Goal: Information Seeking & Learning: Compare options

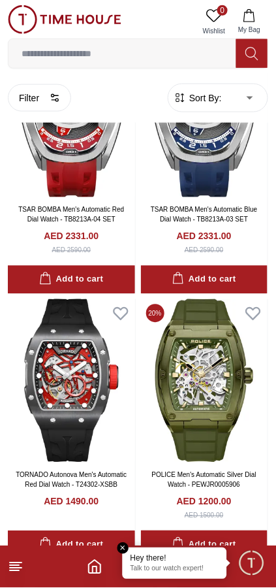
scroll to position [1701, 0]
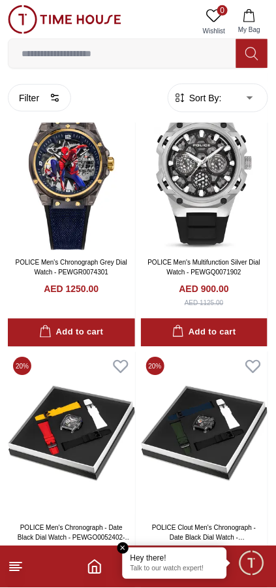
scroll to position [3241, 0]
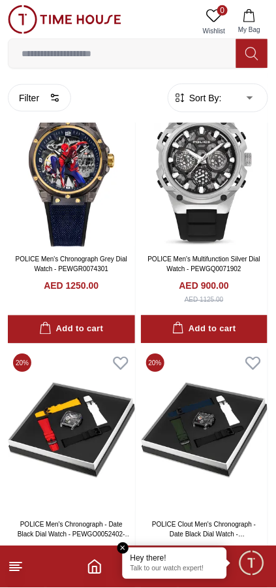
click at [212, 364] on img at bounding box center [204, 430] width 127 height 163
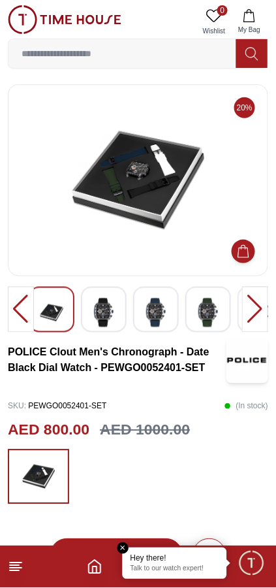
click at [105, 313] on img at bounding box center [104, 313] width 24 height 30
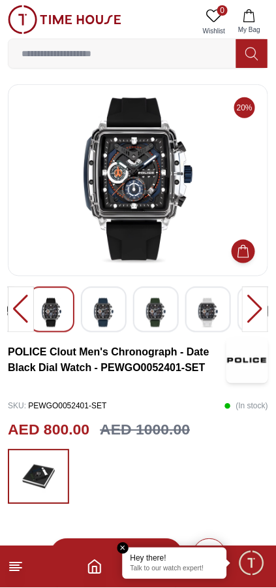
click at [114, 314] on img at bounding box center [104, 313] width 24 height 30
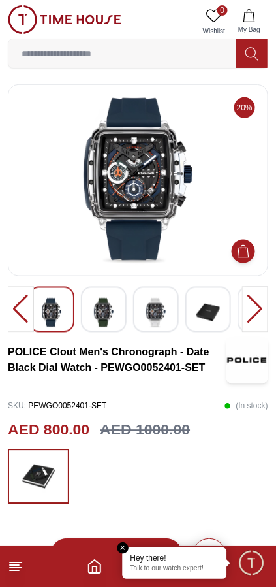
click at [161, 318] on img at bounding box center [156, 313] width 24 height 30
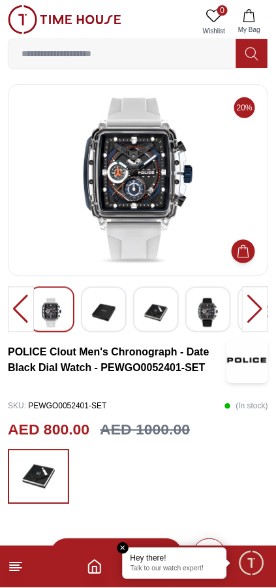
click at [209, 313] on img at bounding box center [209, 313] width 24 height 30
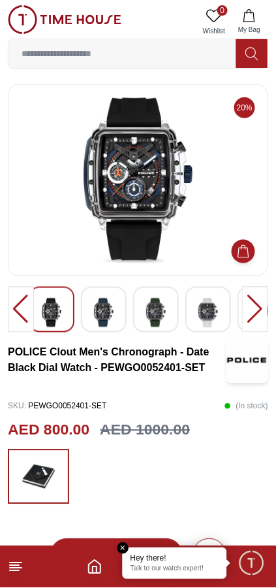
click at [256, 312] on div at bounding box center [255, 310] width 26 height 46
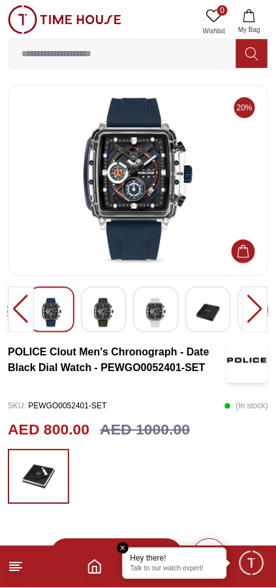
click at [216, 311] on img at bounding box center [209, 313] width 24 height 30
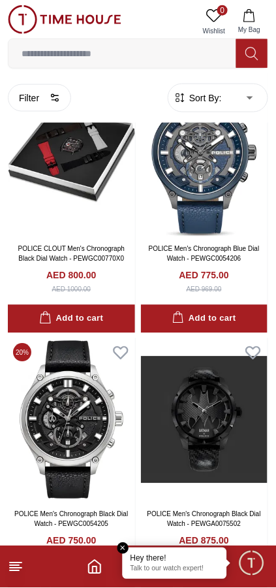
scroll to position [4925, 0]
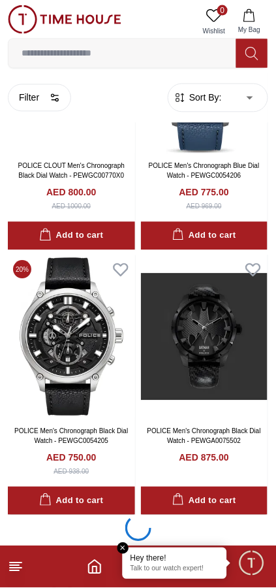
click at [253, 20] on icon "button" at bounding box center [249, 15] width 13 height 13
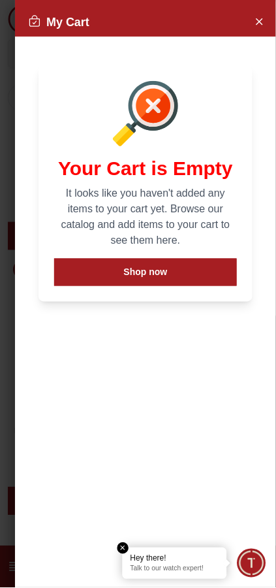
click at [261, 20] on icon "Close Account" at bounding box center [259, 21] width 10 height 16
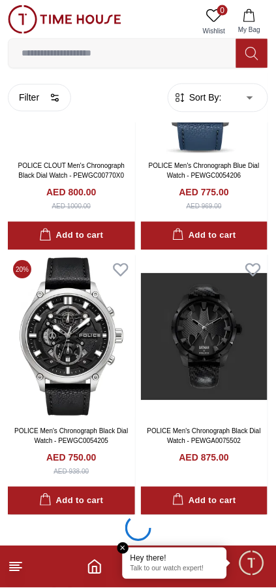
click at [18, 563] on line at bounding box center [16, 563] width 12 height 0
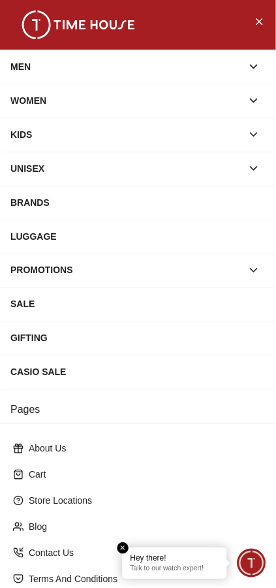
scroll to position [91, 0]
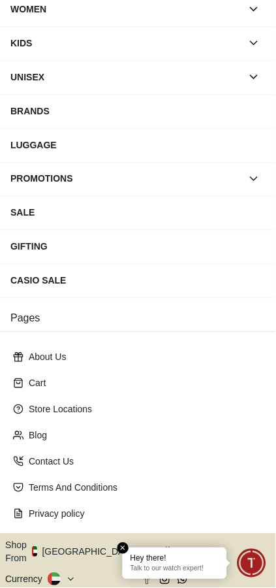
click at [71, 539] on button "Shop From [GEOGRAPHIC_DATA]" at bounding box center [76, 552] width 142 height 26
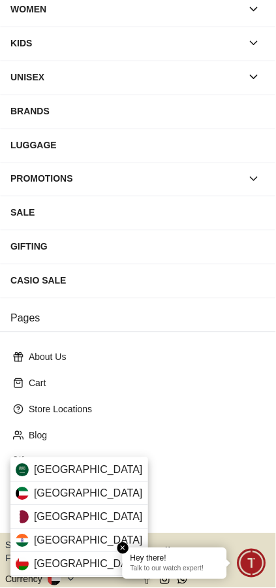
click at [61, 512] on div "[GEOGRAPHIC_DATA]" at bounding box center [79, 518] width 138 height 24
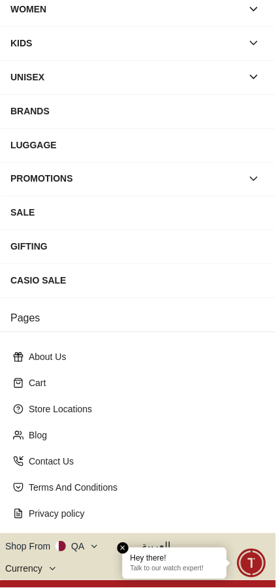
scroll to position [90, 0]
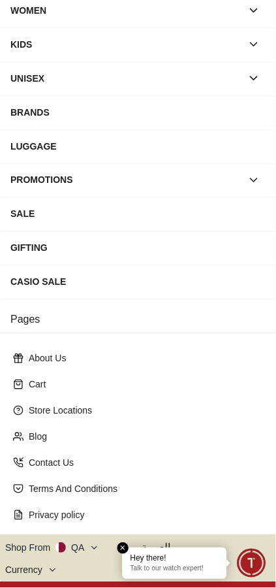
click at [48, 566] on icon at bounding box center [53, 571] width 10 height 10
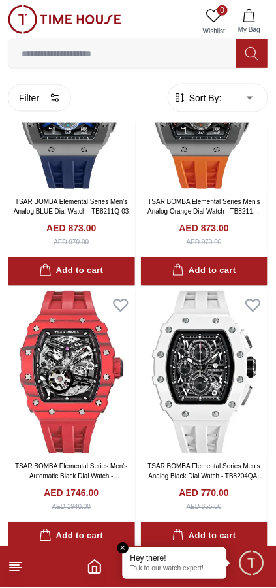
scroll to position [130, 0]
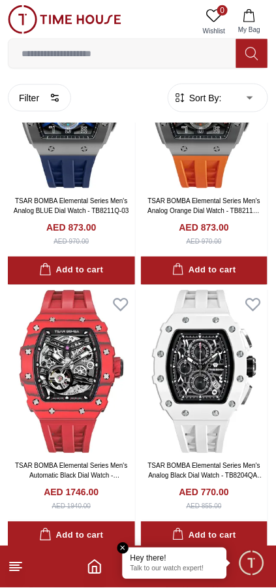
click at [99, 572] on icon "Home" at bounding box center [95, 567] width 16 height 16
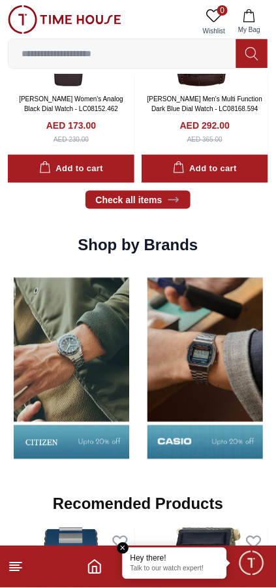
scroll to position [1075, 0]
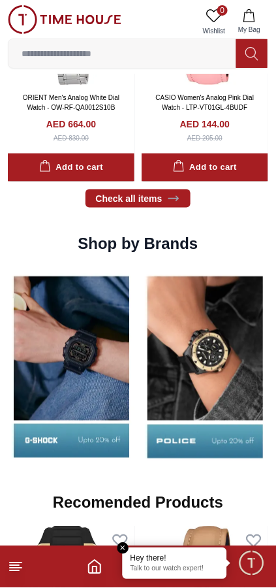
click at [99, 364] on img at bounding box center [71, 367] width 127 height 199
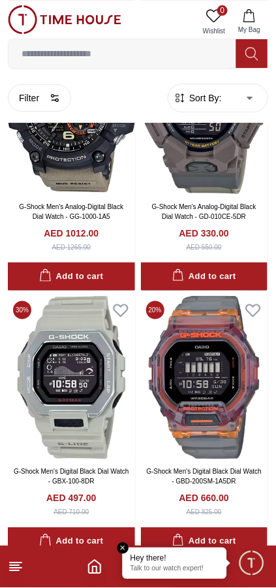
scroll to position [2050, 0]
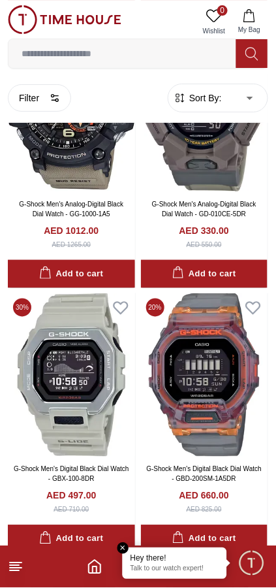
click at [53, 323] on img at bounding box center [71, 374] width 127 height 163
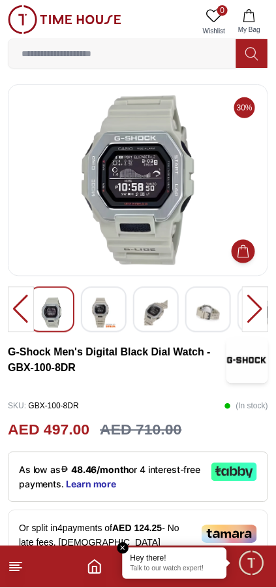
click at [56, 428] on h2 "AED 497.00" at bounding box center [49, 430] width 82 height 23
click at [258, 308] on div at bounding box center [255, 310] width 26 height 46
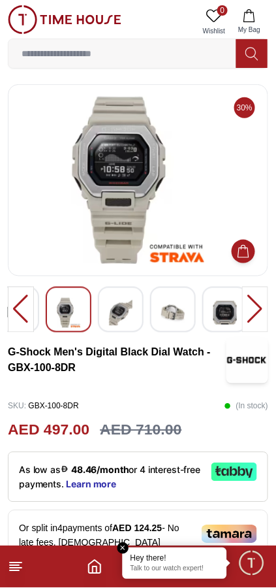
click at [255, 312] on div at bounding box center [255, 310] width 26 height 46
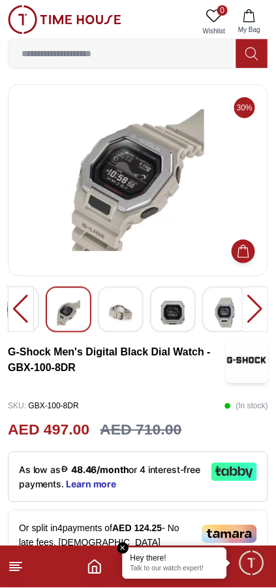
click at [255, 318] on div at bounding box center [255, 310] width 26 height 46
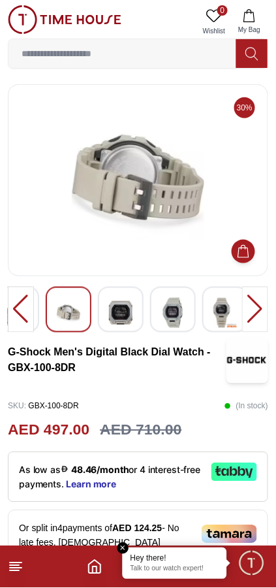
click at [255, 319] on div at bounding box center [255, 310] width 26 height 46
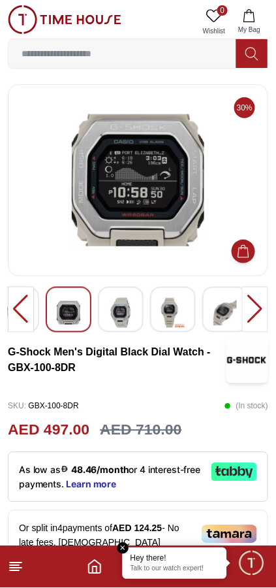
click at [255, 321] on div at bounding box center [255, 310] width 26 height 46
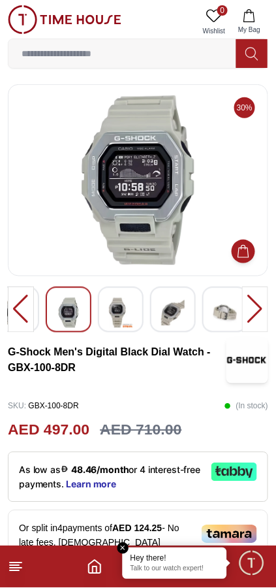
click at [258, 317] on div at bounding box center [255, 310] width 26 height 46
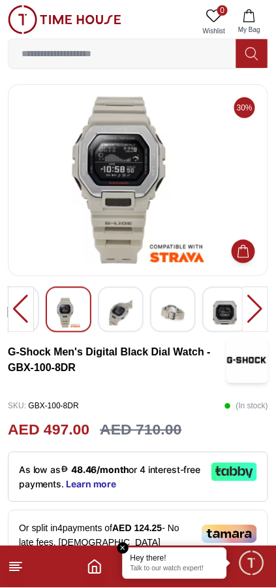
click at [256, 318] on div at bounding box center [255, 310] width 26 height 46
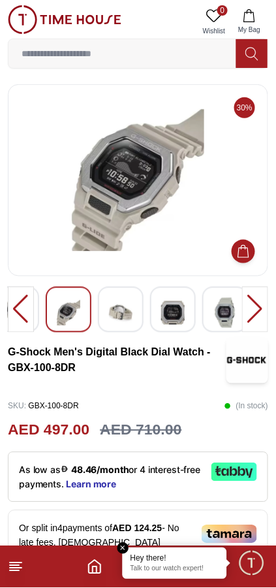
click at [257, 319] on div at bounding box center [255, 310] width 26 height 46
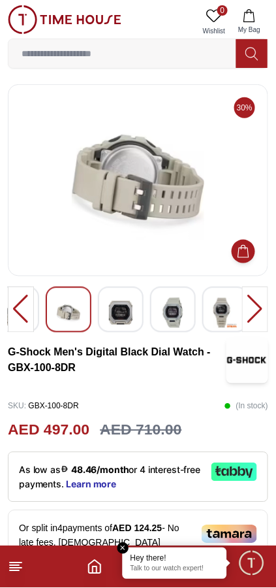
click at [257, 321] on div at bounding box center [255, 310] width 26 height 46
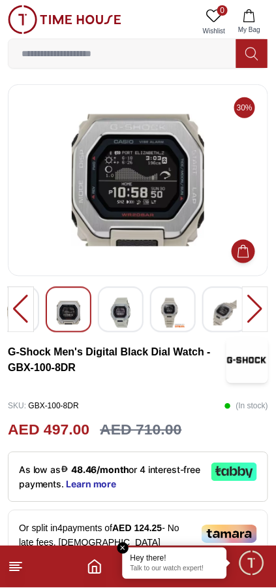
click at [256, 320] on div at bounding box center [255, 310] width 26 height 46
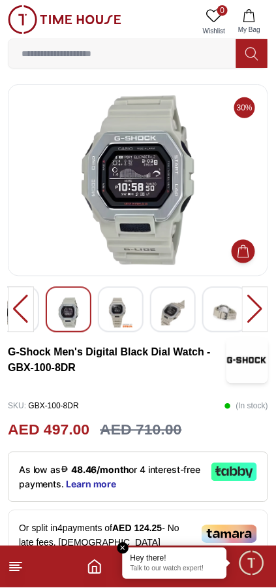
click at [256, 319] on div at bounding box center [255, 310] width 26 height 46
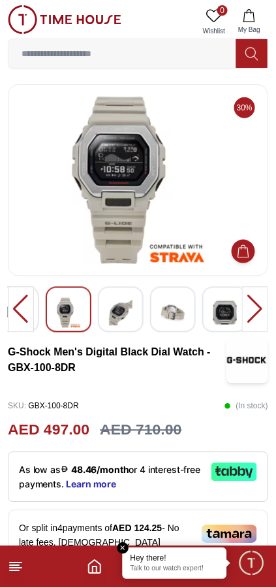
click at [257, 319] on div at bounding box center [255, 310] width 26 height 46
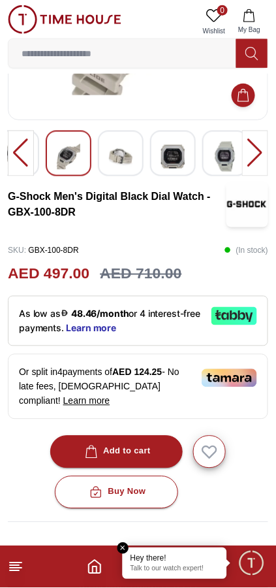
scroll to position [155, 0]
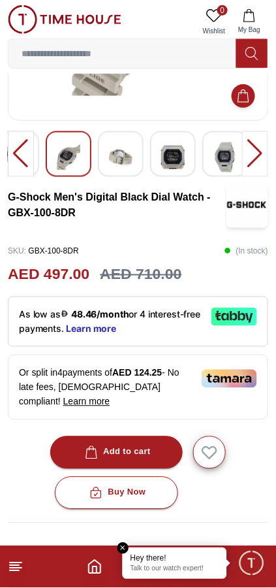
click at [41, 266] on h2 "AED 497.00" at bounding box center [49, 274] width 82 height 23
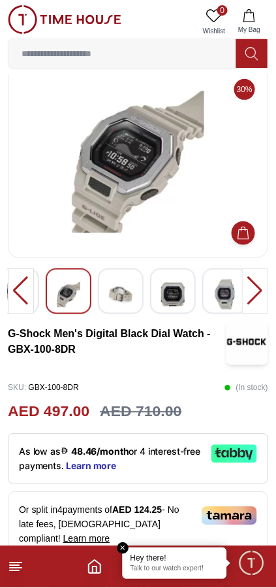
scroll to position [0, 0]
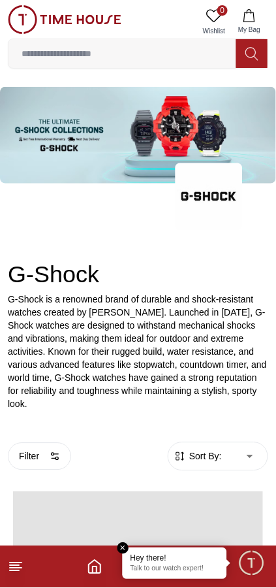
scroll to position [2050, 0]
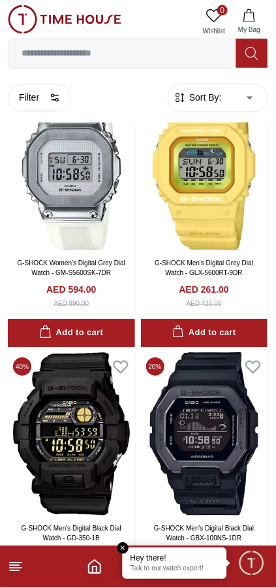
scroll to position [4916, 0]
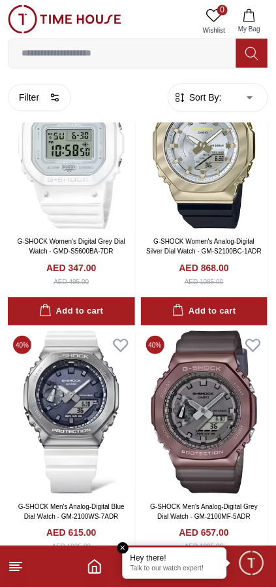
scroll to position [7055, 0]
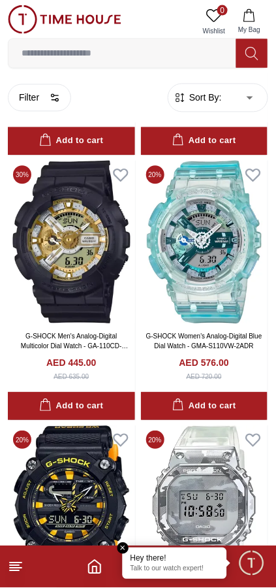
scroll to position [10140, 0]
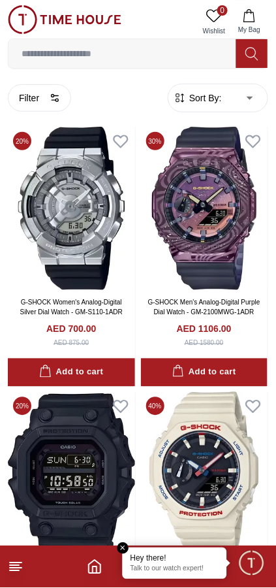
scroll to position [10968, 0]
click at [153, 587] on footer at bounding box center [138, 567] width 276 height 42
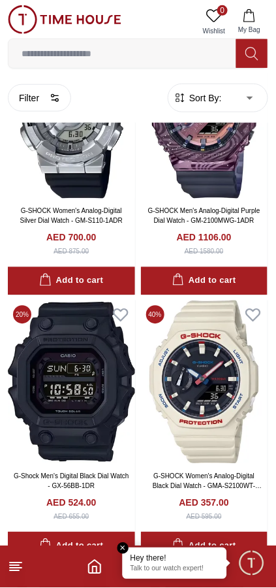
scroll to position [11059, 0]
